Goal: Browse casually

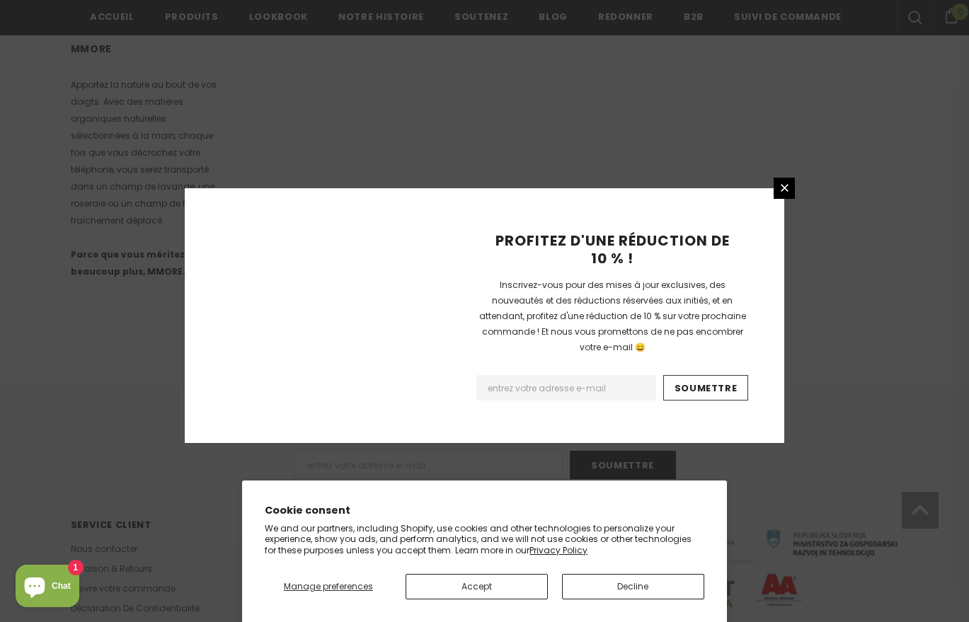
scroll to position [863, 0]
